Goal: Information Seeking & Learning: Learn about a topic

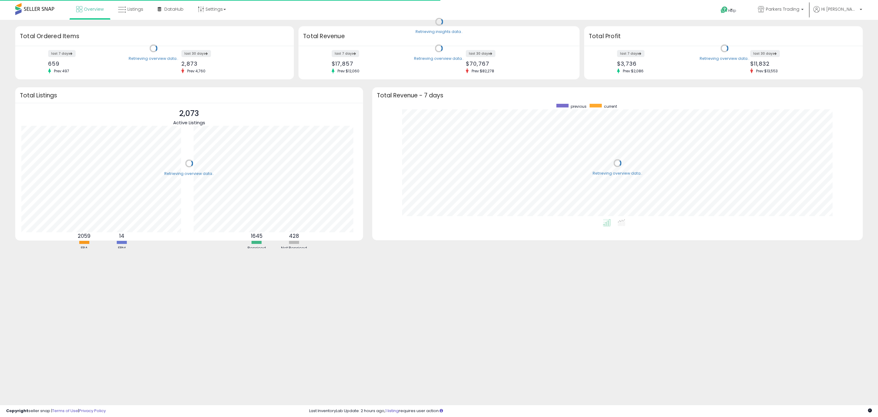
scroll to position [115, 479]
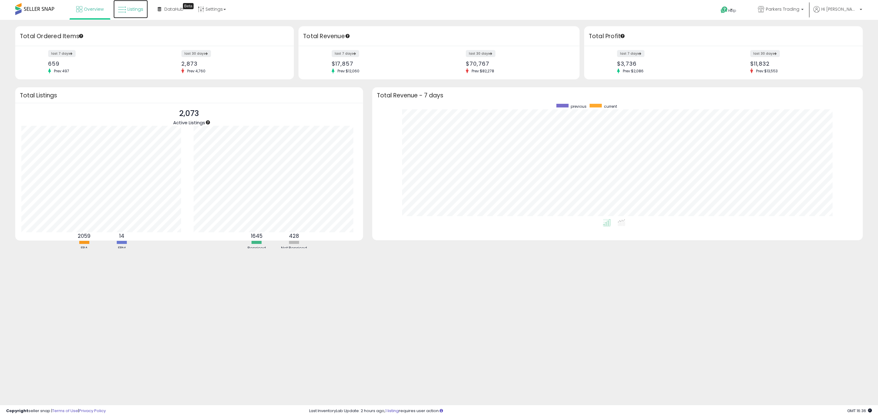
drag, startPoint x: 139, startPoint y: 16, endPoint x: 127, endPoint y: 21, distance: 13.0
click at [139, 16] on link "Listings" at bounding box center [130, 9] width 34 height 18
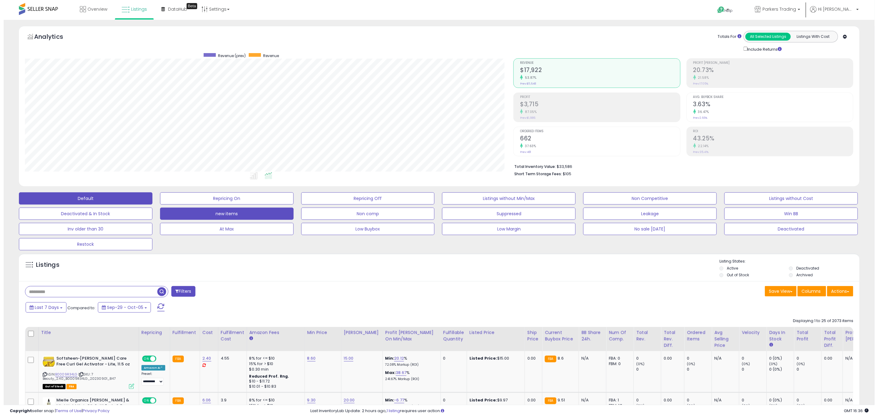
scroll to position [125, 489]
click at [235, 214] on button "new items" at bounding box center [223, 213] width 134 height 12
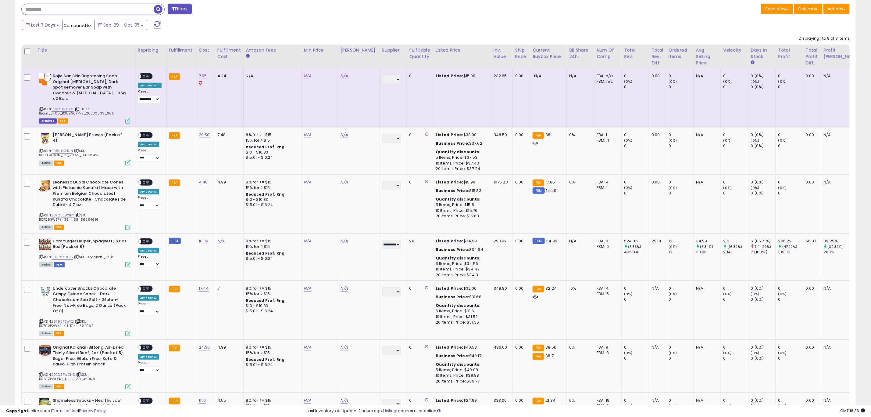
scroll to position [0, 75]
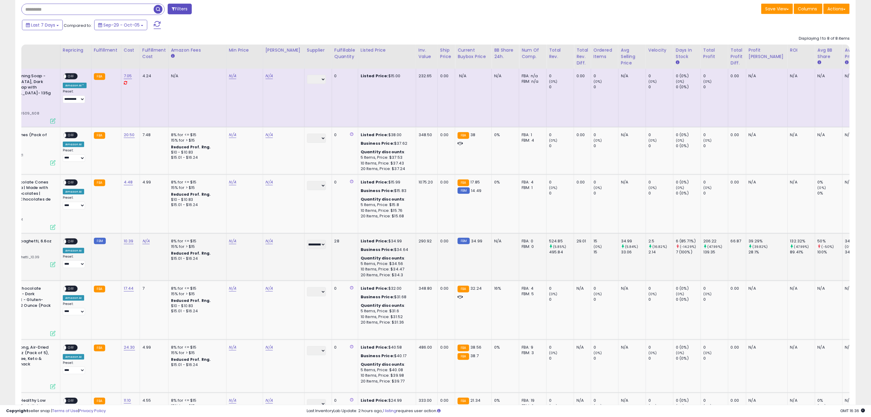
click at [751, 238] on div "39.29%" at bounding box center [768, 240] width 39 height 5
click at [752, 238] on div "39.29%" at bounding box center [768, 240] width 39 height 5
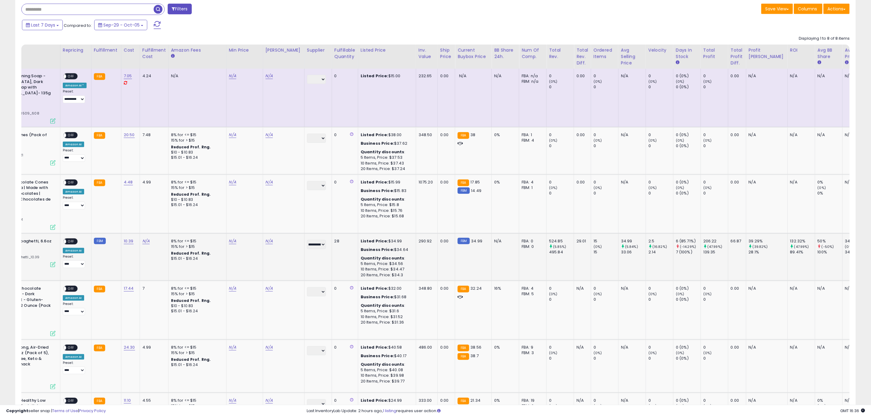
click at [704, 238] on div "206.22" at bounding box center [716, 240] width 25 height 5
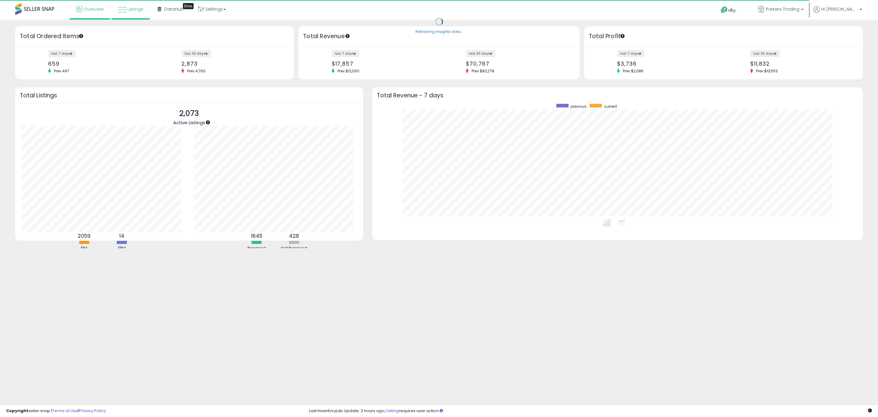
scroll to position [115, 479]
